Goal: Task Accomplishment & Management: Complete application form

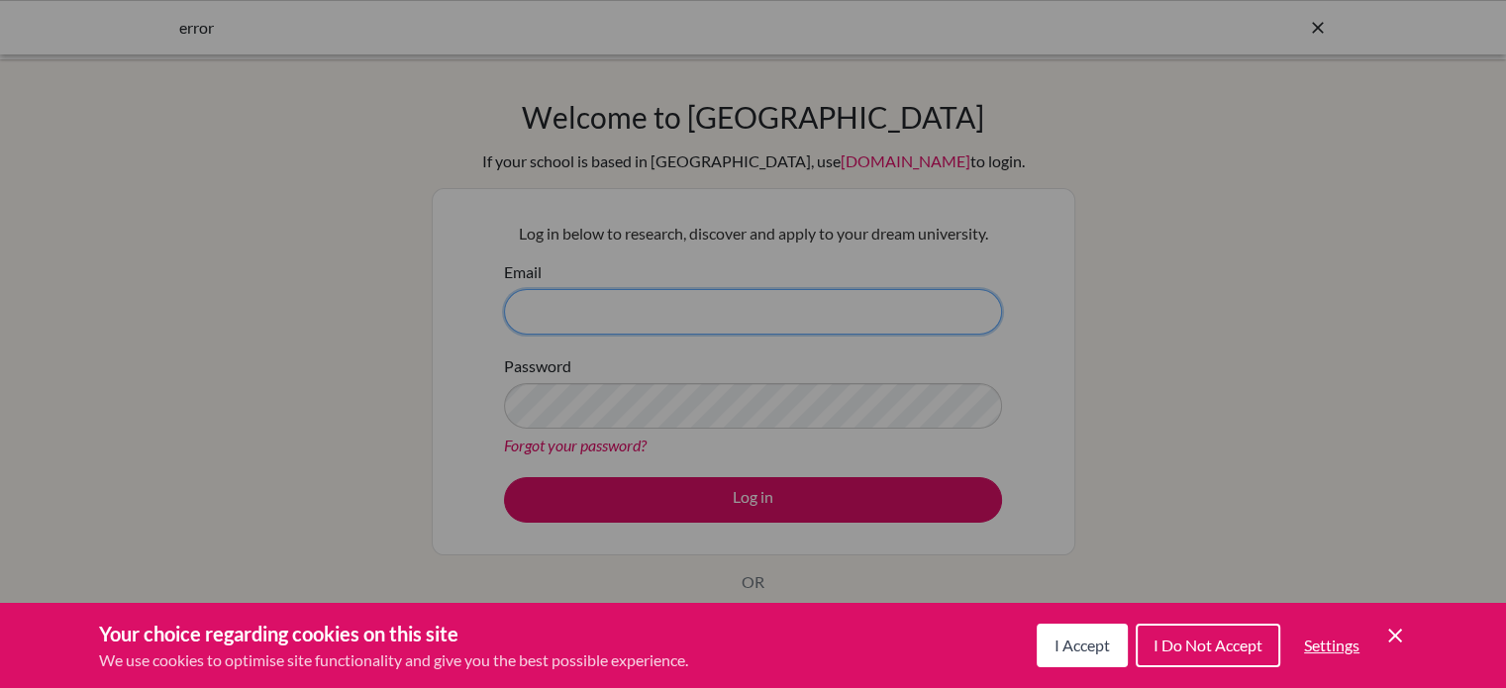
type input "cordonez@notredame.edu.ni"
click at [1091, 642] on span "I Accept" at bounding box center [1082, 645] width 55 height 19
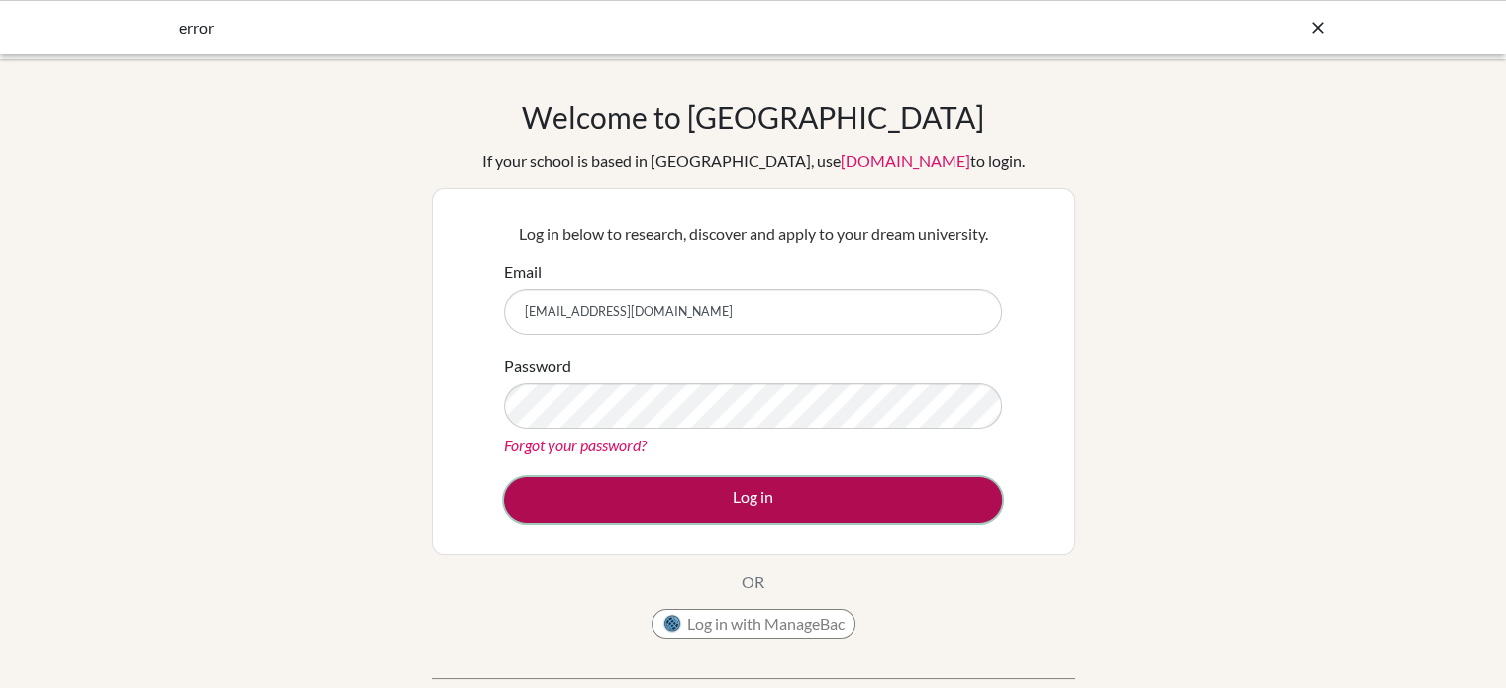
click at [727, 506] on button "Log in" at bounding box center [753, 500] width 498 height 46
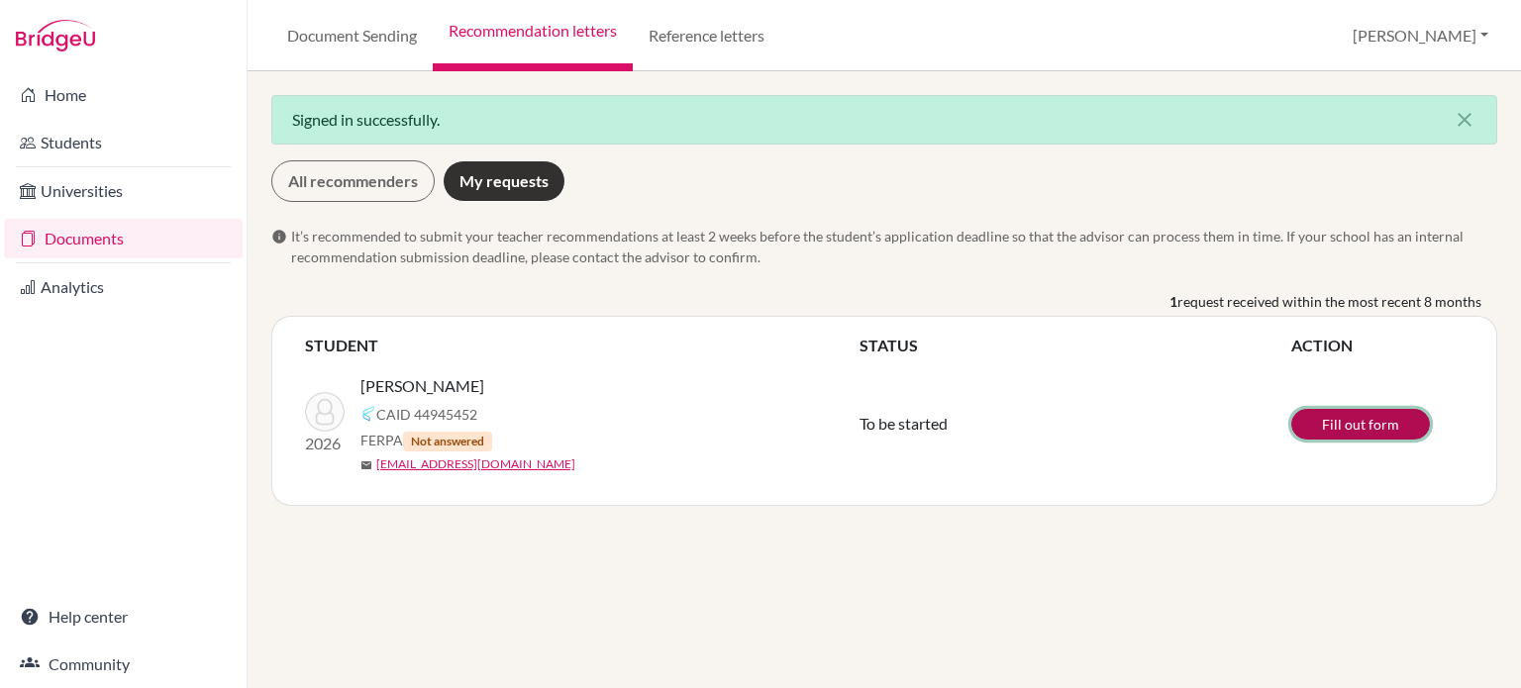
click at [1390, 434] on link "Fill out form" at bounding box center [1360, 424] width 139 height 31
